Goal: Navigation & Orientation: Find specific page/section

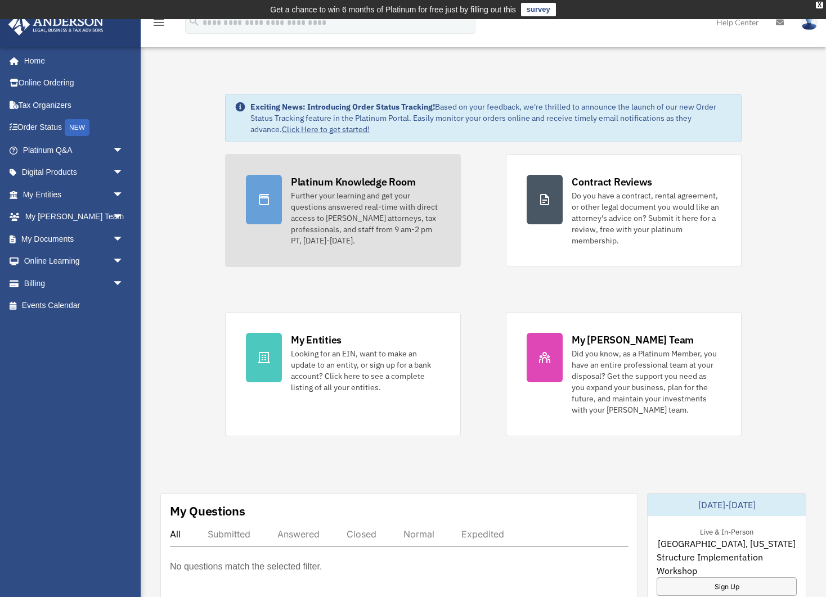
click at [350, 183] on div "Platinum Knowledge Room" at bounding box center [353, 182] width 125 height 14
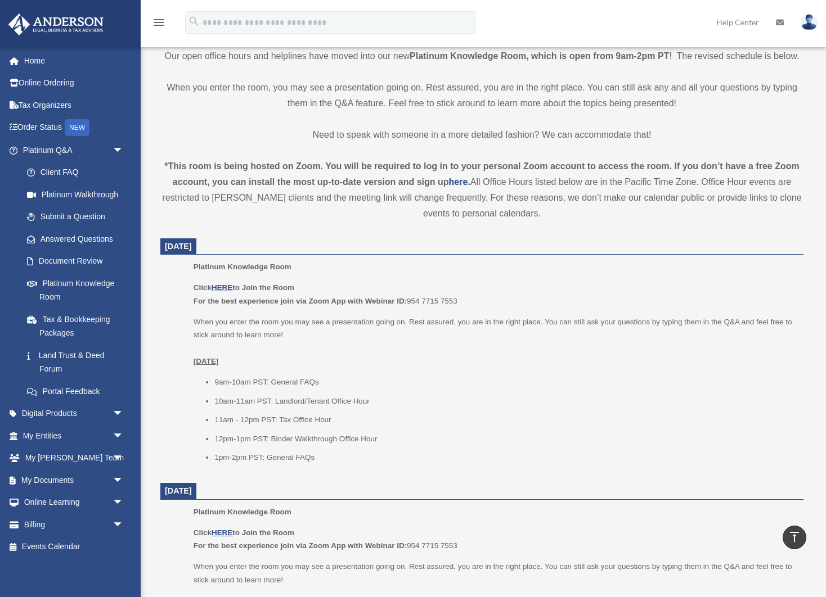
scroll to position [311, 0]
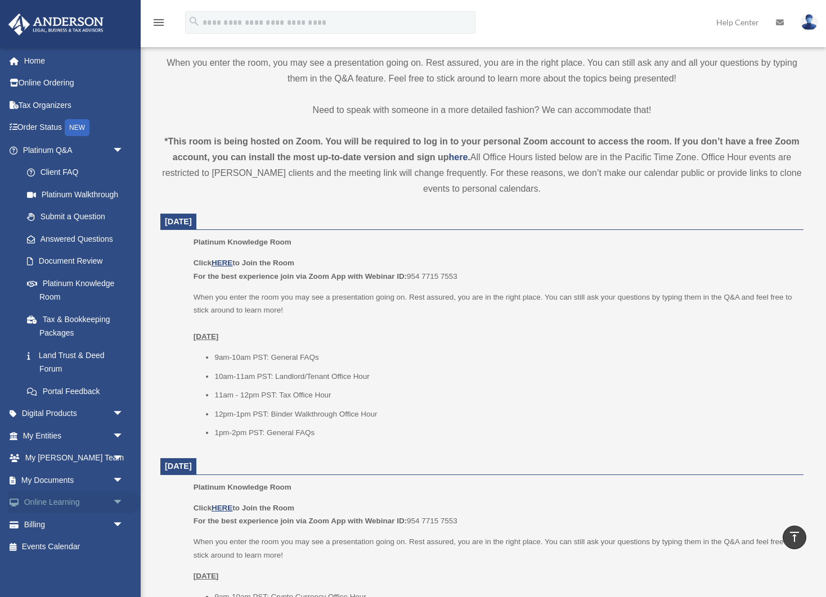
click at [44, 495] on link "Online Learning arrow_drop_down" at bounding box center [74, 503] width 133 height 23
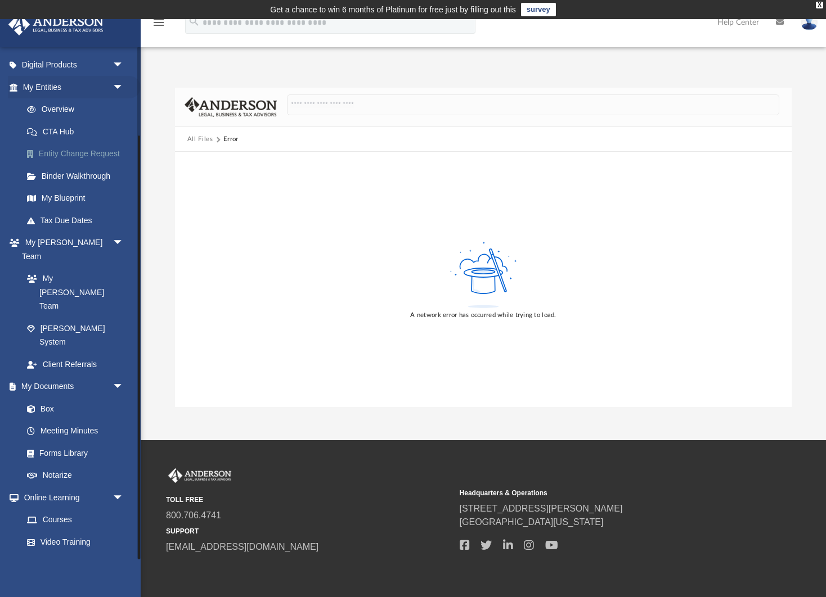
click at [74, 149] on link "Entity Change Request" at bounding box center [78, 154] width 125 height 23
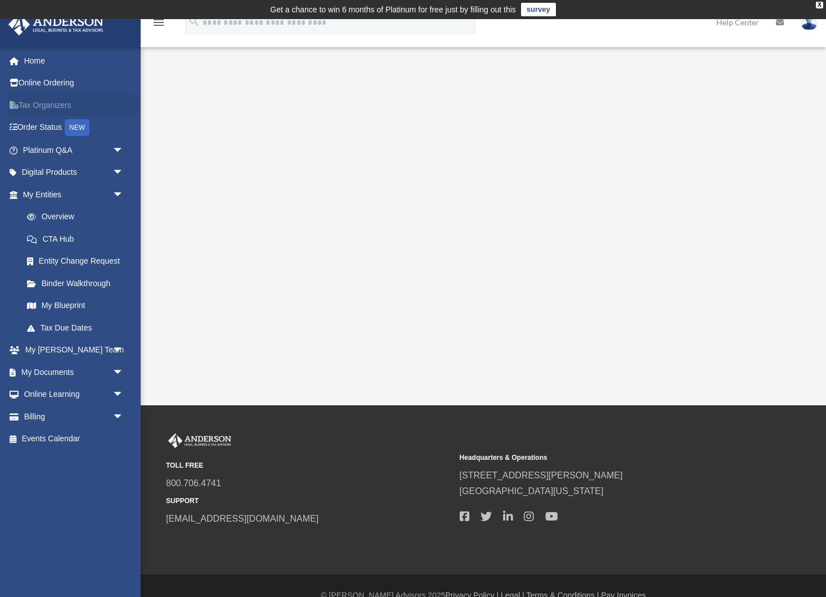
click at [42, 104] on link "Tax Organizers" at bounding box center [74, 105] width 133 height 23
